Goal: Communication & Community: Participate in discussion

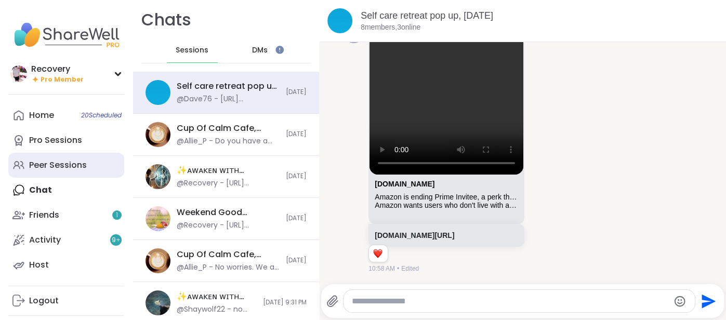
click at [113, 172] on link "Peer Sessions" at bounding box center [66, 165] width 116 height 25
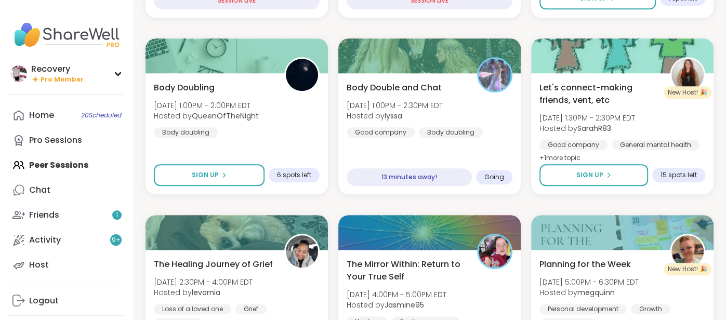
scroll to position [461, 0]
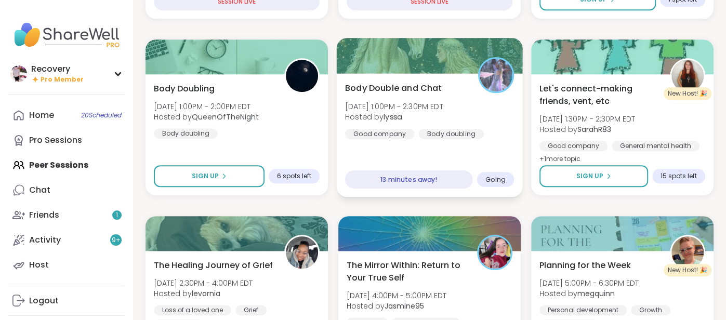
click at [363, 84] on span "Body Double and Chat" at bounding box center [393, 88] width 97 height 12
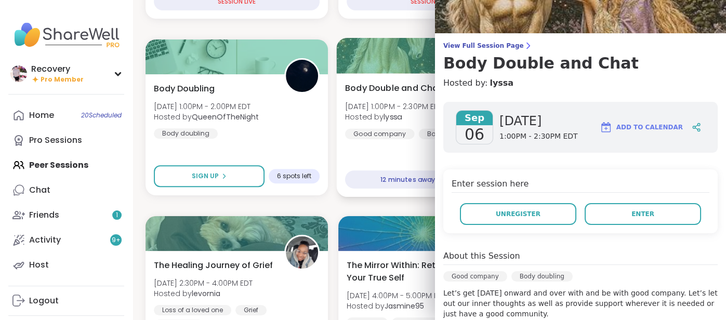
scroll to position [0, 0]
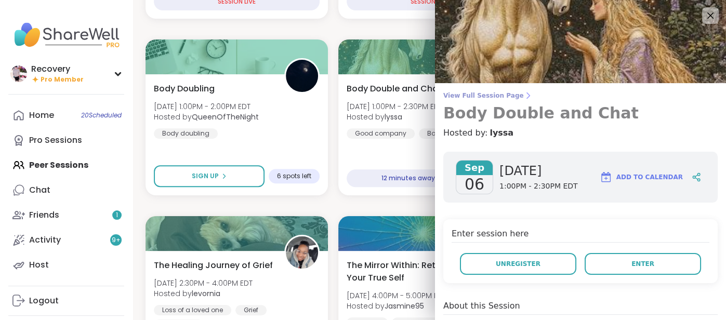
click at [464, 93] on span "View Full Session Page" at bounding box center [581, 96] width 275 height 8
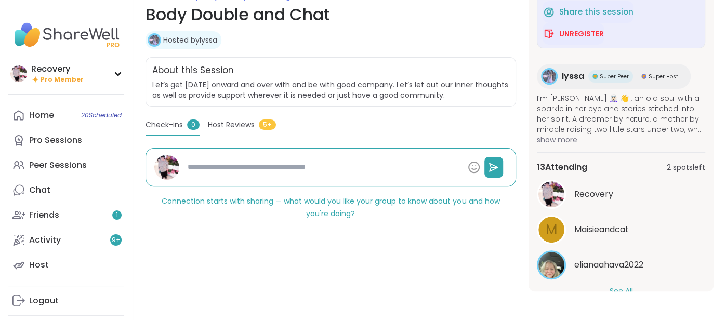
scroll to position [141, 0]
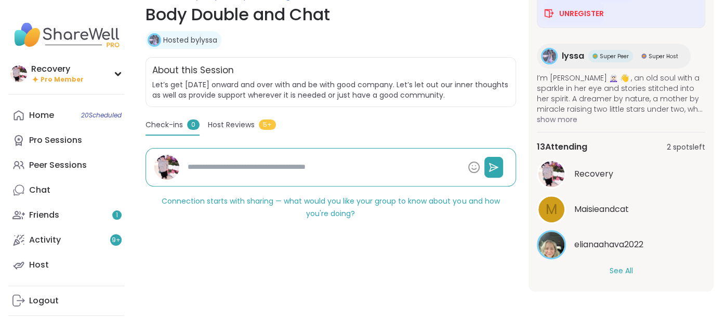
click at [610, 269] on button "See All" at bounding box center [620, 271] width 23 height 11
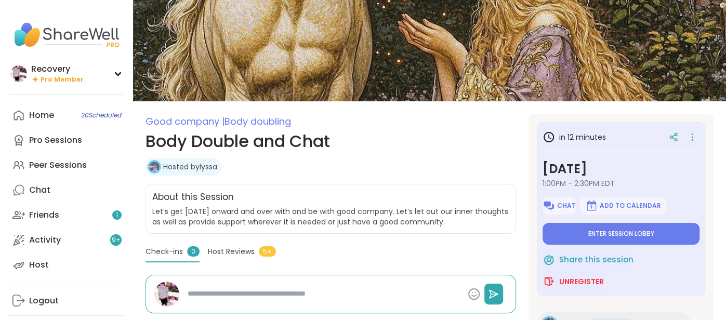
scroll to position [33, 0]
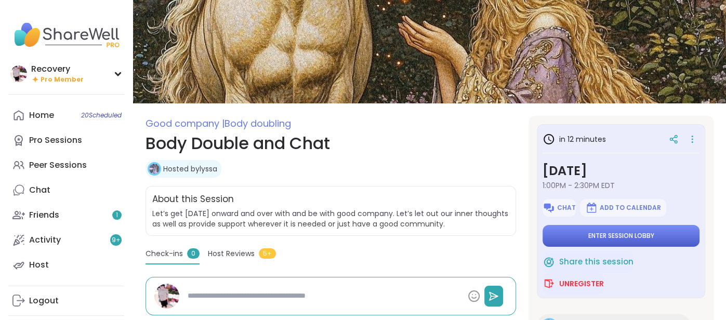
click at [564, 240] on button "Enter session lobby" at bounding box center [621, 236] width 157 height 22
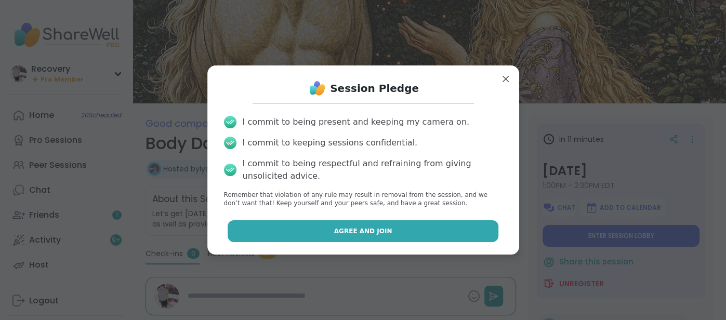
click at [434, 226] on button "Agree and Join" at bounding box center [363, 231] width 271 height 22
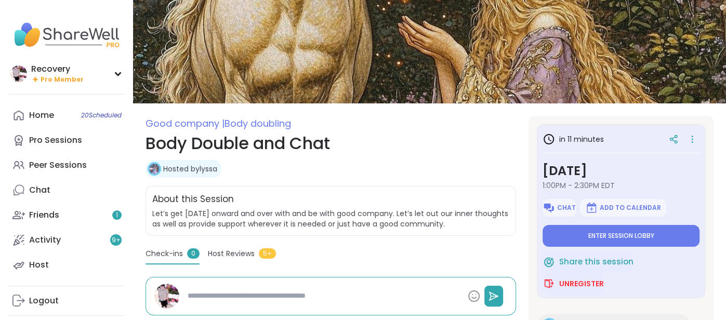
type textarea "*"
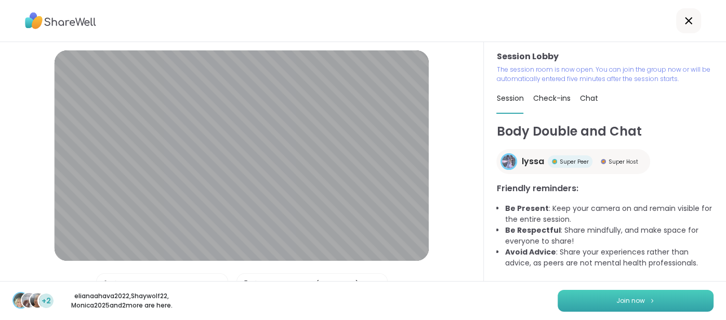
click at [571, 293] on button "Join now" at bounding box center [636, 301] width 156 height 22
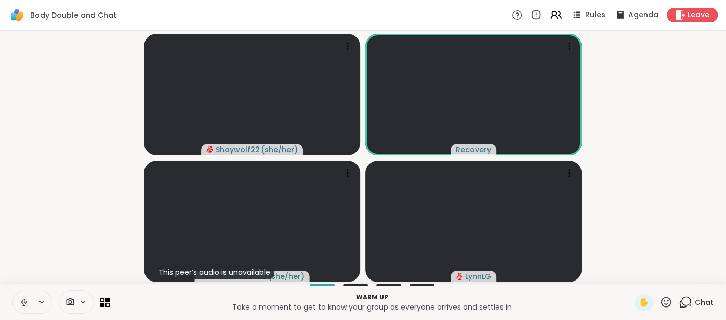
click at [22, 303] on icon at bounding box center [23, 302] width 9 height 9
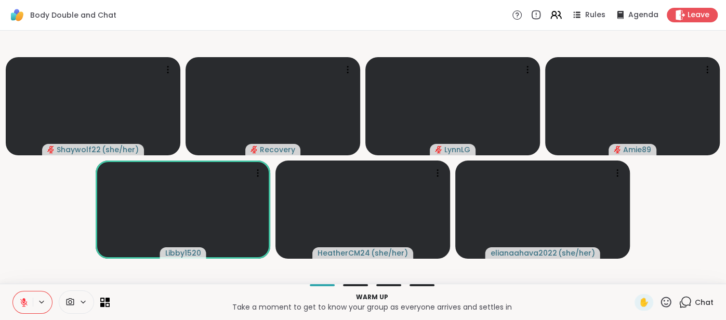
click at [21, 303] on icon at bounding box center [23, 302] width 7 height 7
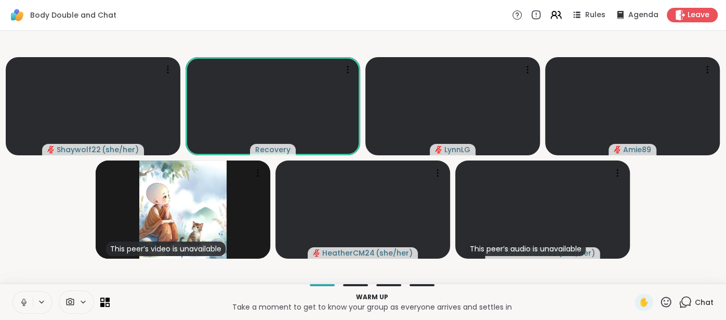
click at [23, 307] on icon at bounding box center [23, 302] width 9 height 9
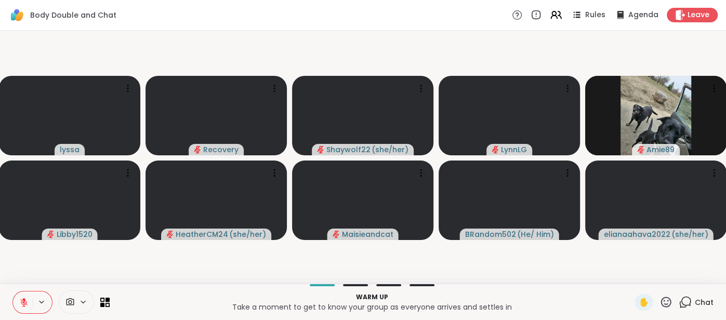
drag, startPoint x: 24, startPoint y: 299, endPoint x: 31, endPoint y: 281, distance: 19.2
click at [31, 281] on div "Body Double and Chat Rules Agenda Leave lyssa Recovery Shaywolf22 ( she/her ) L…" at bounding box center [363, 160] width 726 height 320
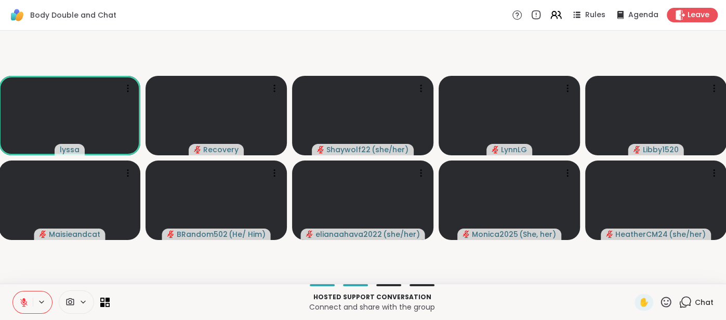
click at [22, 303] on icon at bounding box center [23, 302] width 7 height 7
click at [21, 301] on icon at bounding box center [23, 302] width 9 height 9
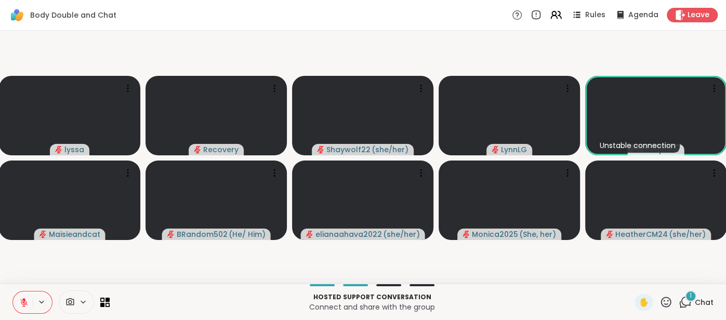
click at [707, 306] on span "Chat" at bounding box center [704, 302] width 19 height 10
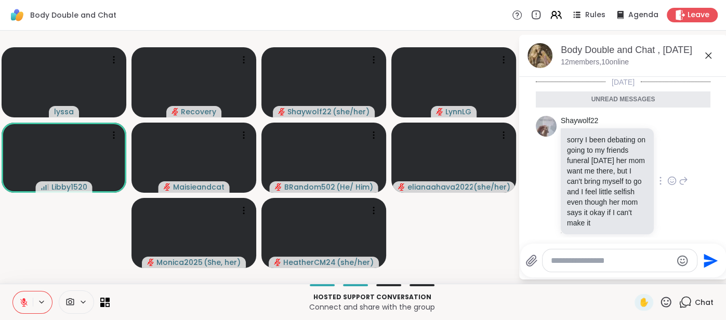
scroll to position [11, 0]
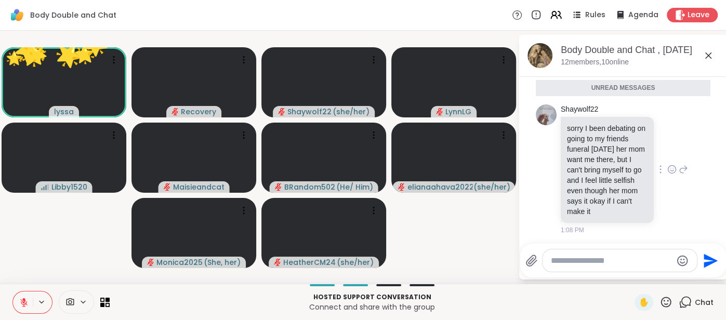
click at [669, 166] on icon at bounding box center [672, 169] width 9 height 10
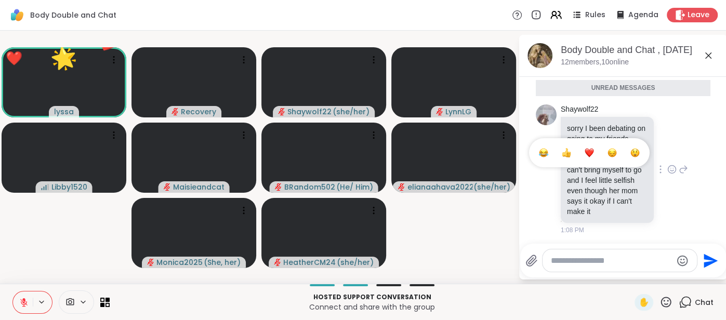
click at [616, 157] on span "Select Reaction: Sad" at bounding box center [612, 153] width 9 height 10
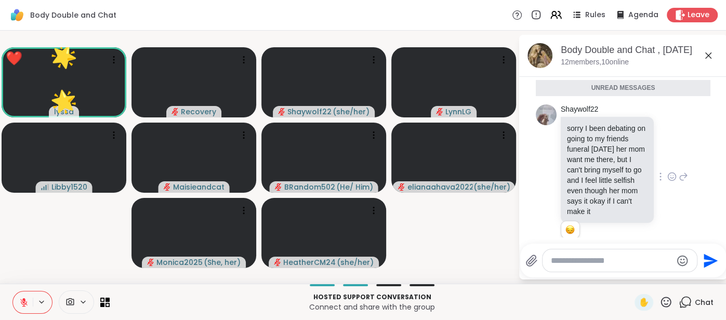
scroll to position [26, 0]
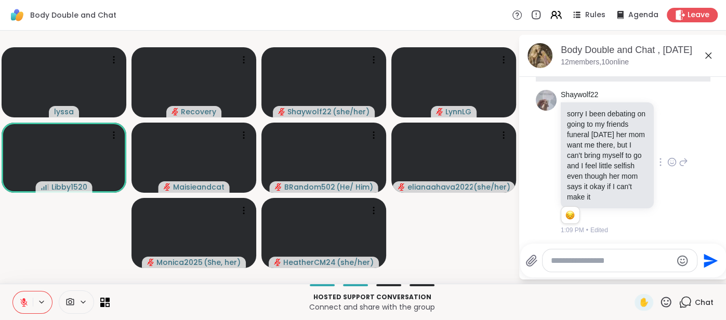
click at [578, 262] on textarea "Type your message" at bounding box center [611, 261] width 121 height 10
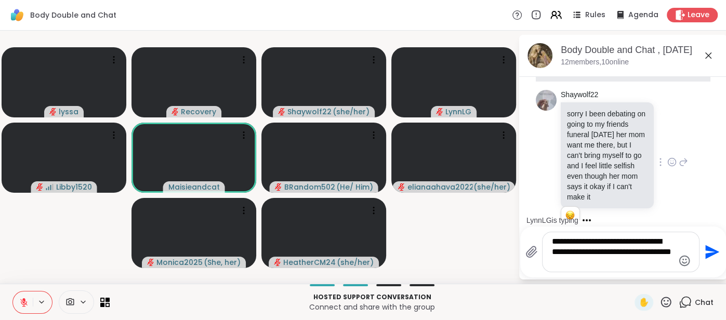
scroll to position [43, 0]
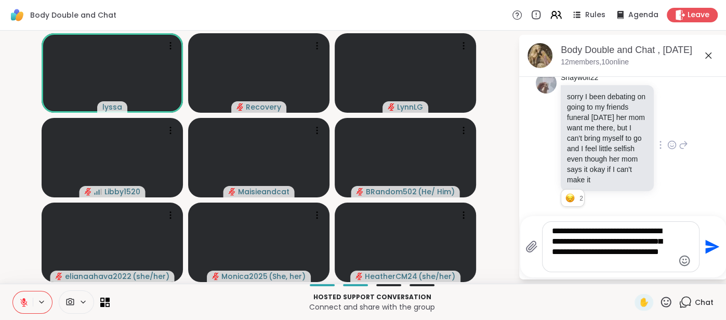
type textarea "**********"
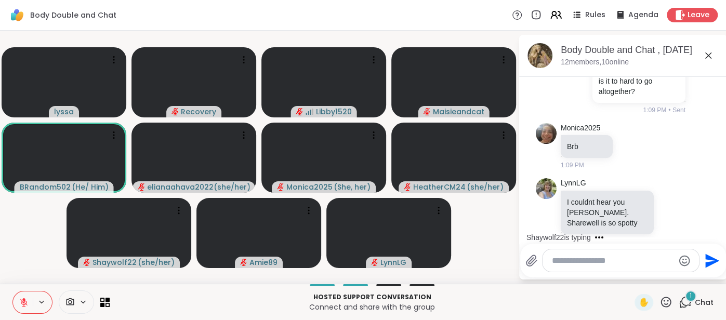
scroll to position [355, 0]
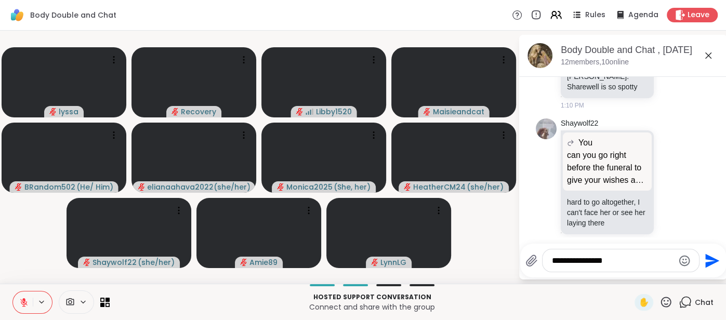
type textarea "**********"
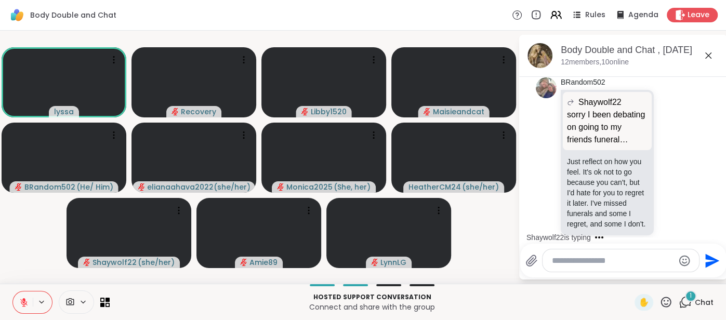
scroll to position [818, 0]
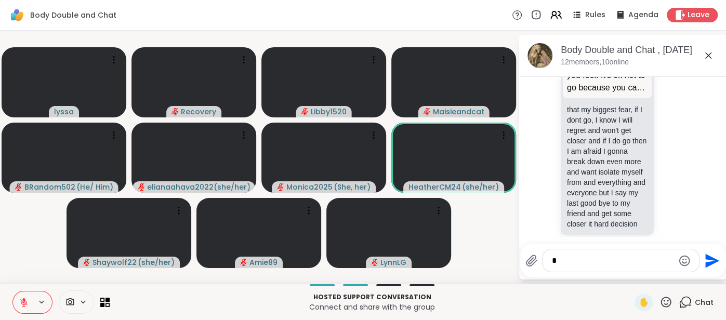
type textarea "**"
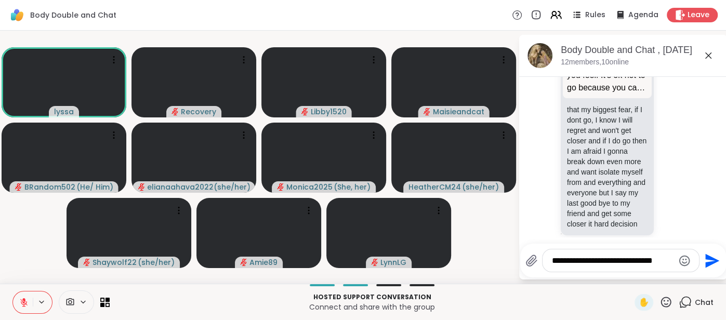
scroll to position [1137, 0]
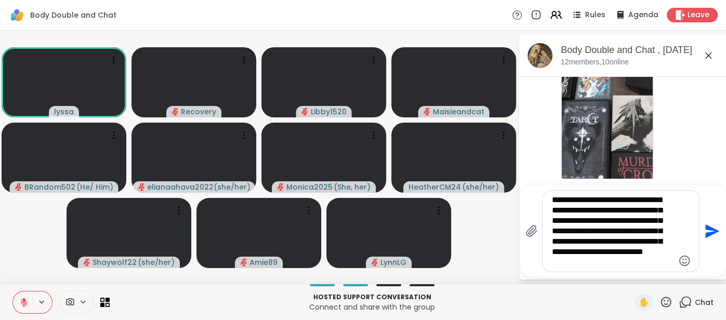
type textarea "**********"
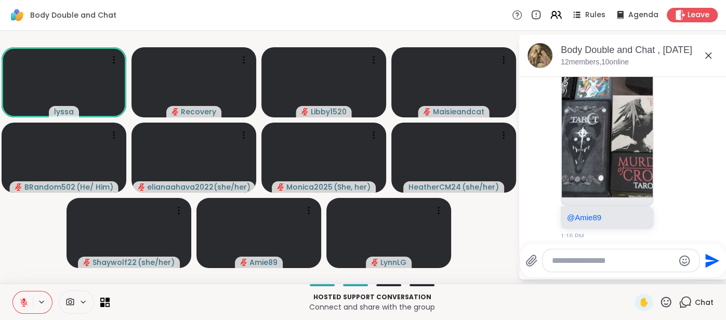
scroll to position [1269, 0]
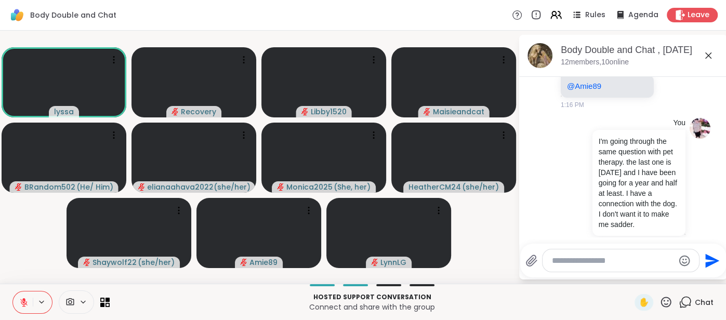
type textarea "*"
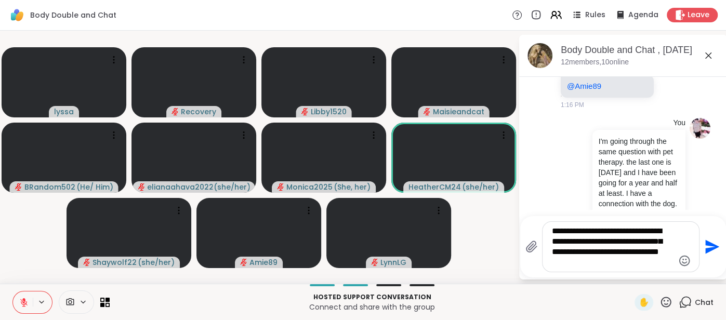
scroll to position [0, 0]
type textarea "**********"
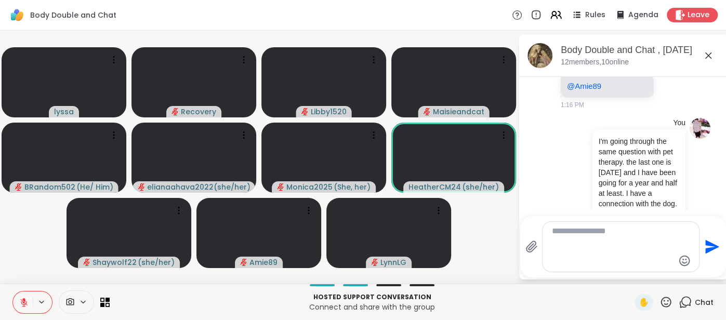
scroll to position [1366, 0]
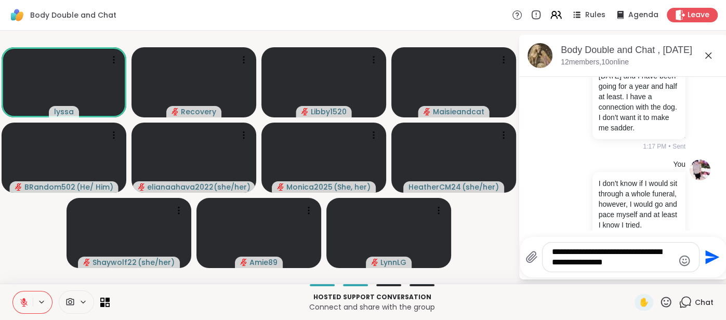
type textarea "**********"
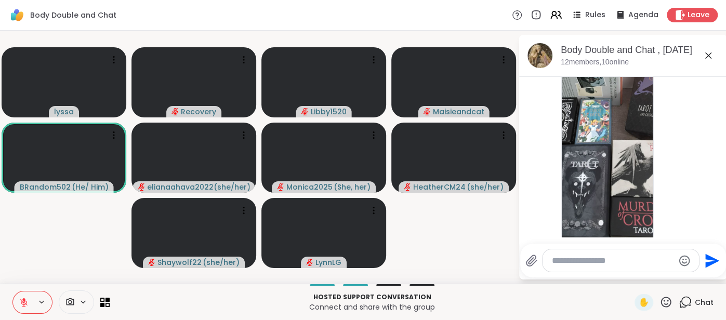
scroll to position [1097, 0]
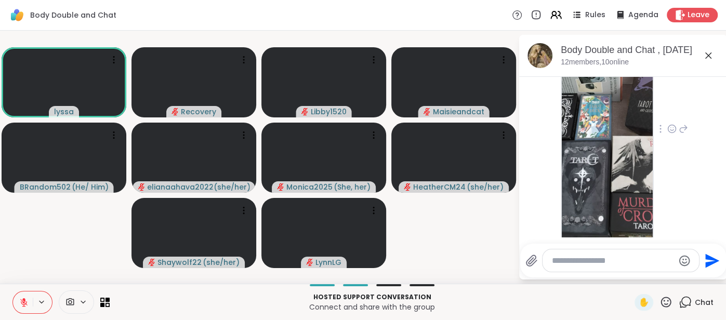
click at [633, 157] on img at bounding box center [607, 115] width 91 height 248
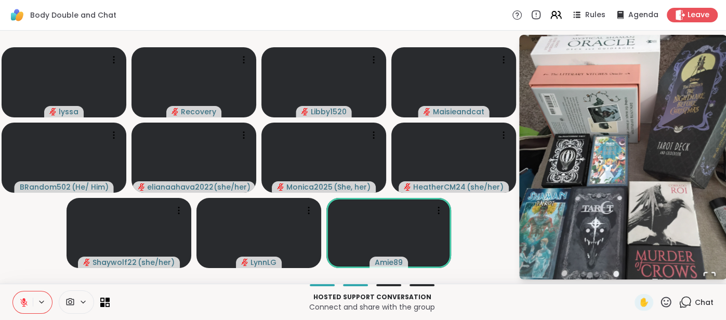
click at [701, 300] on span "Chat" at bounding box center [704, 302] width 19 height 10
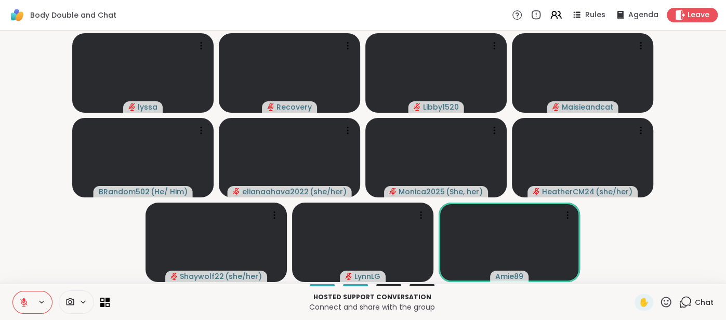
click at [701, 300] on span "Chat" at bounding box center [704, 302] width 19 height 10
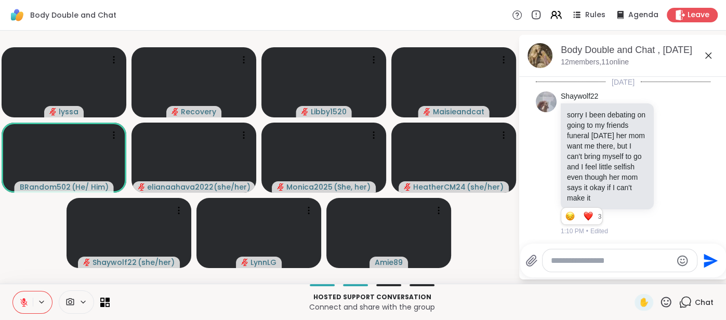
scroll to position [1441, 0]
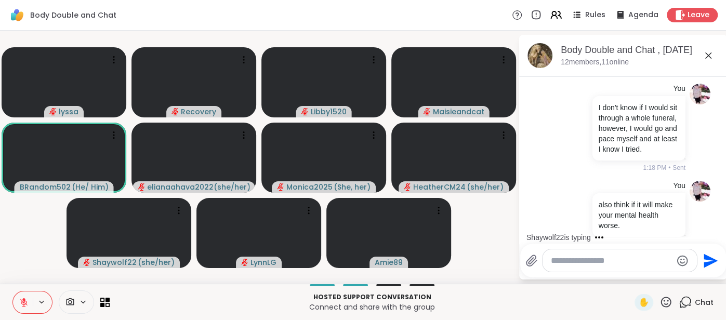
click at [701, 300] on span "Chat" at bounding box center [704, 302] width 19 height 10
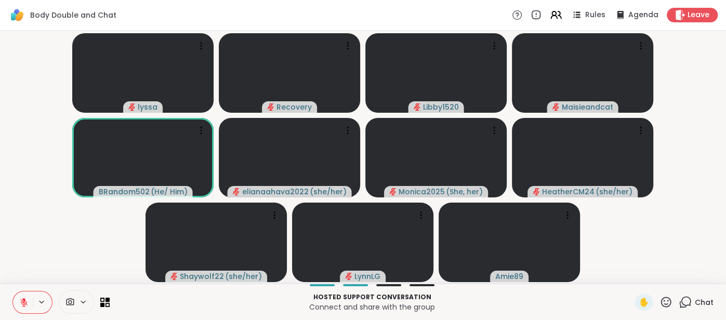
click at [701, 300] on span "Chat" at bounding box center [704, 302] width 19 height 10
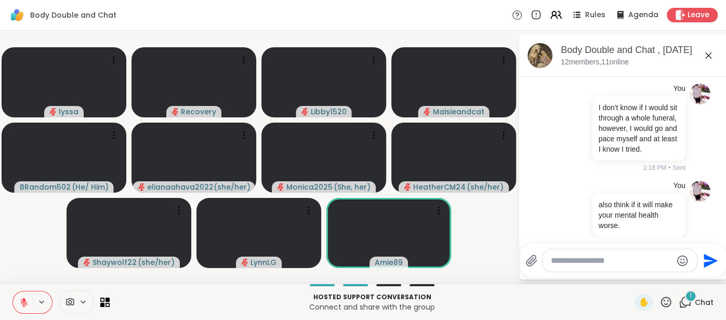
scroll to position [1553, 0]
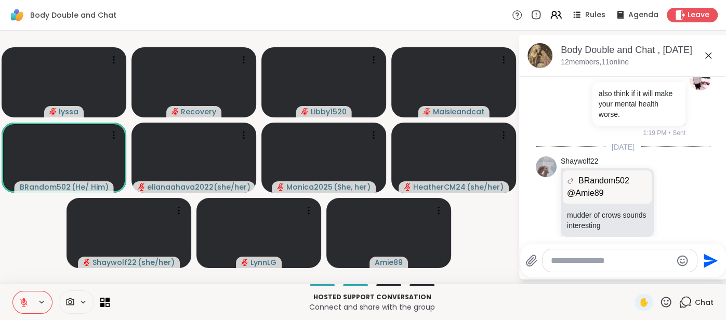
click at [708, 61] on icon at bounding box center [709, 55] width 12 height 12
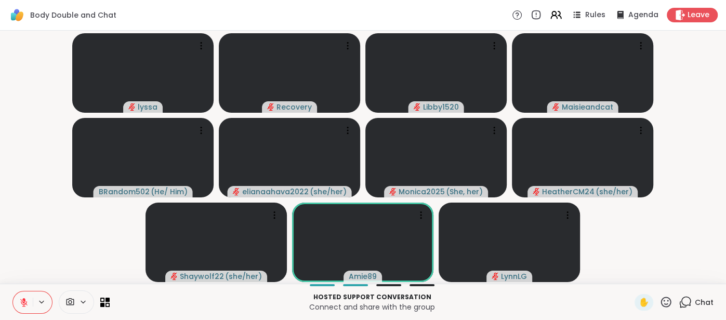
click at [700, 295] on div "Chat" at bounding box center [696, 302] width 35 height 17
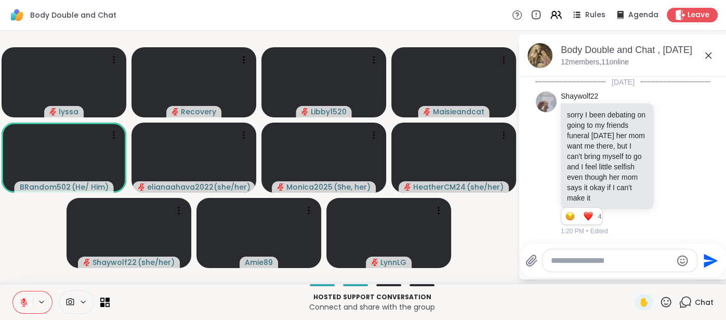
scroll to position [1572, 0]
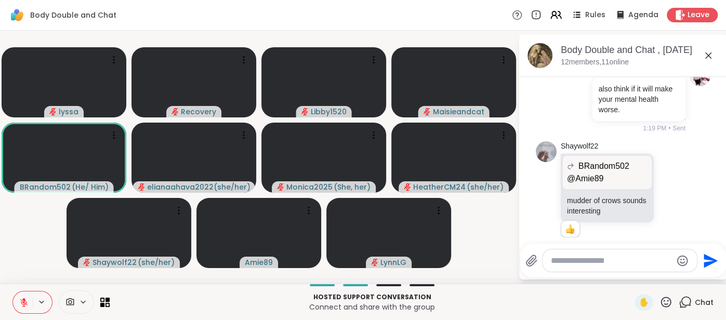
click at [705, 57] on icon at bounding box center [709, 55] width 12 height 12
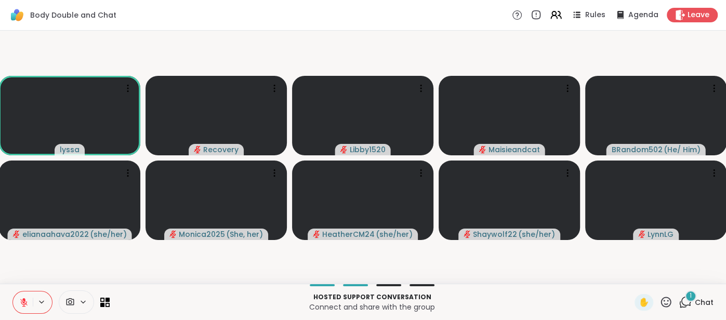
click at [699, 293] on div "Hosted support conversation Connect and share with the group ✋ 1 Chat" at bounding box center [363, 302] width 726 height 36
click at [696, 305] on span "Chat" at bounding box center [704, 302] width 19 height 10
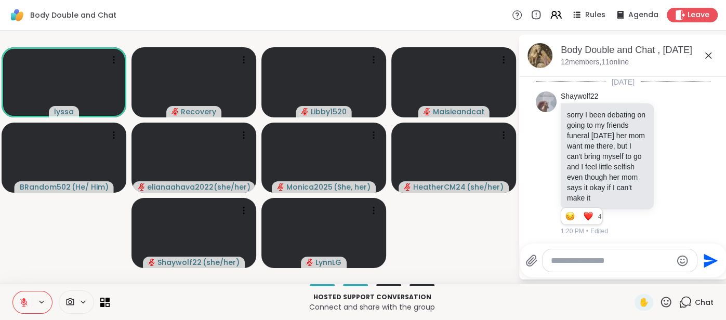
scroll to position [1662, 0]
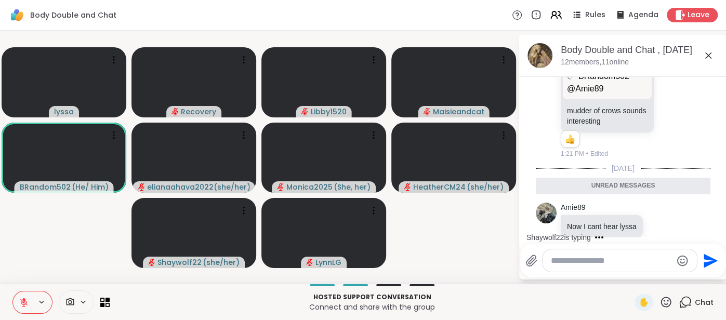
click at [709, 59] on icon at bounding box center [709, 55] width 12 height 12
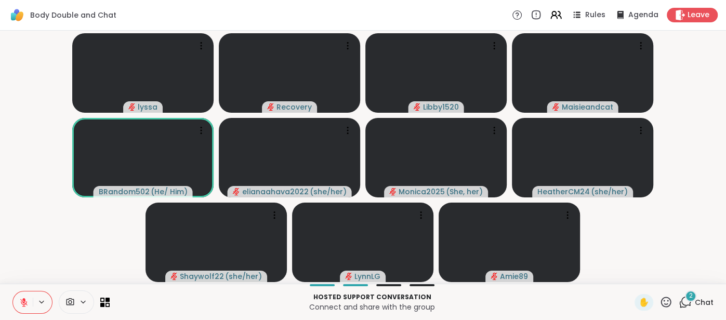
click at [708, 298] on span "Chat" at bounding box center [704, 302] width 19 height 10
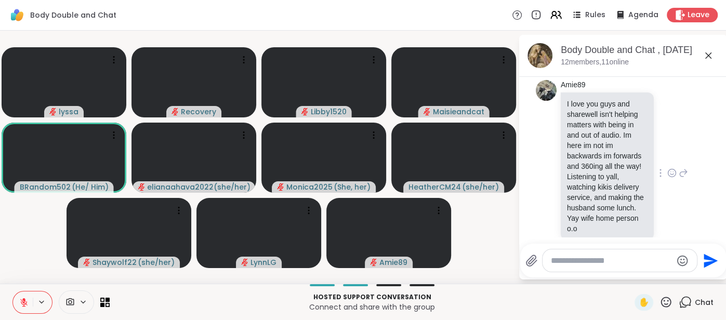
scroll to position [1933, 0]
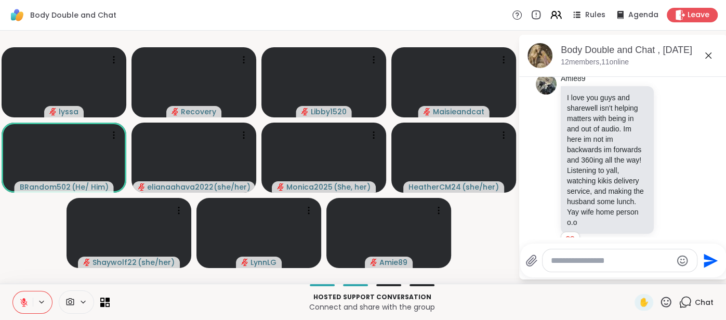
click at [559, 261] on textarea "Type your message" at bounding box center [611, 261] width 121 height 10
type textarea "**"
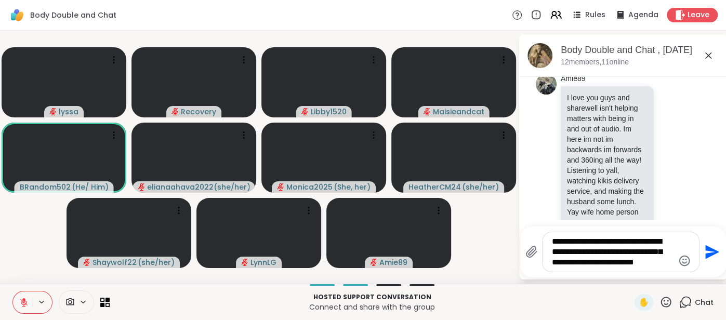
type textarea "**********"
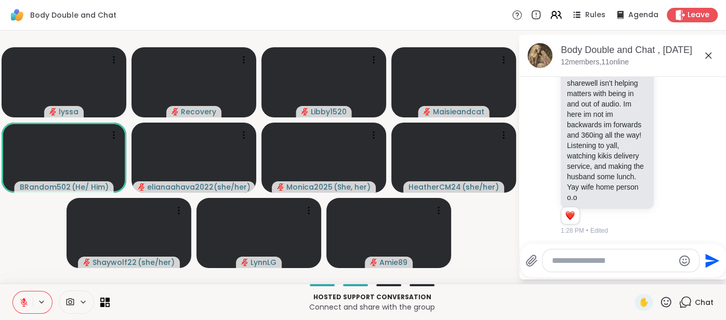
scroll to position [1995, 0]
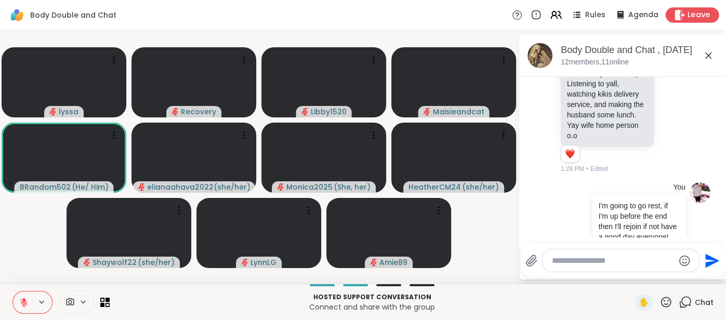
click at [683, 15] on icon at bounding box center [680, 14] width 10 height 11
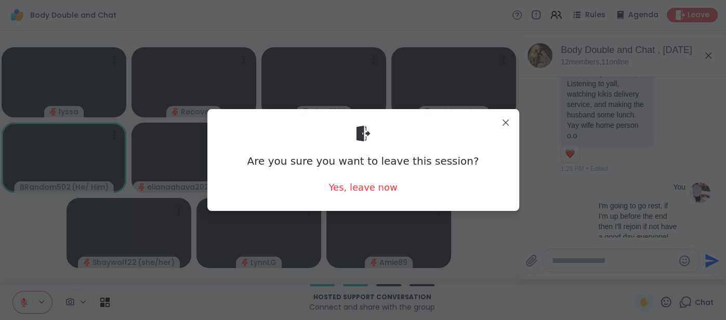
click at [332, 187] on div "Are you sure you want to leave this session? Yes, leave now" at bounding box center [363, 160] width 295 height 85
click at [337, 186] on div "Yes, leave now" at bounding box center [363, 187] width 69 height 13
